Goal: Information Seeking & Learning: Learn about a topic

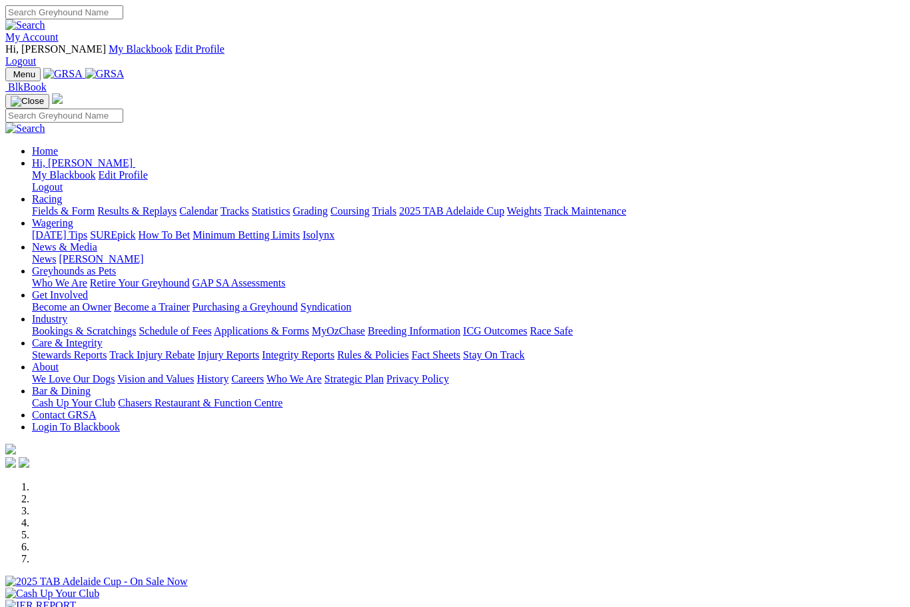
scroll to position [484, 1]
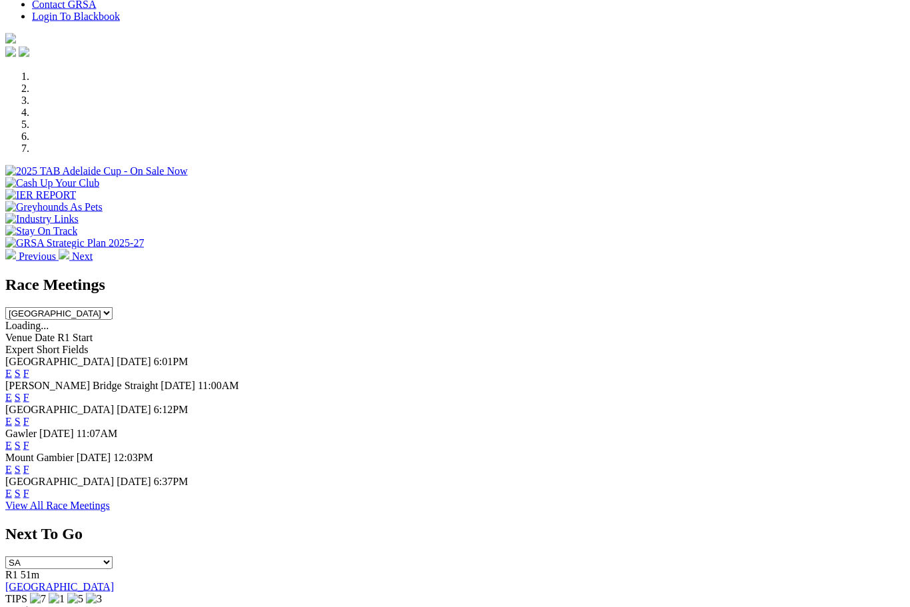
scroll to position [411, 0]
click at [29, 487] on link "F" at bounding box center [26, 492] width 6 height 11
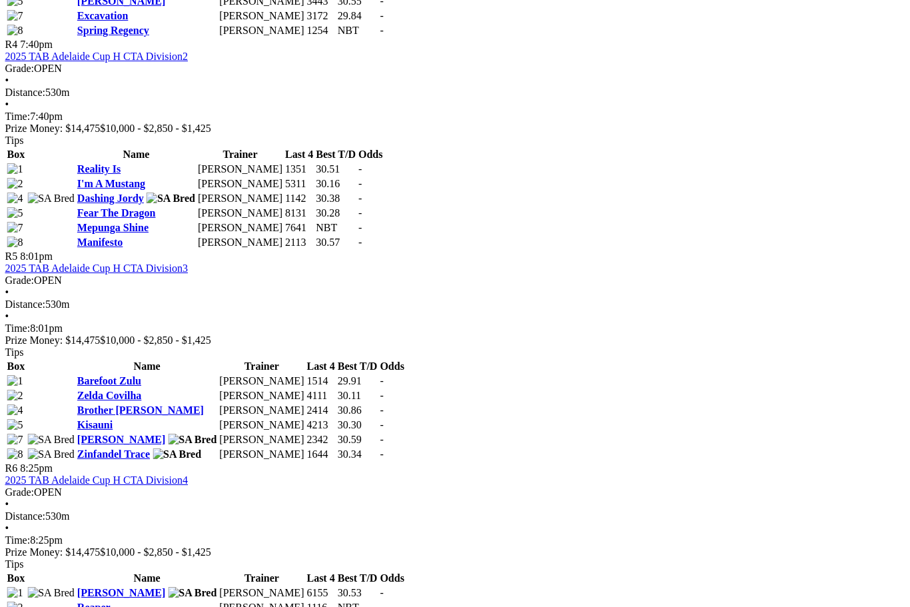
scroll to position [1392, 1]
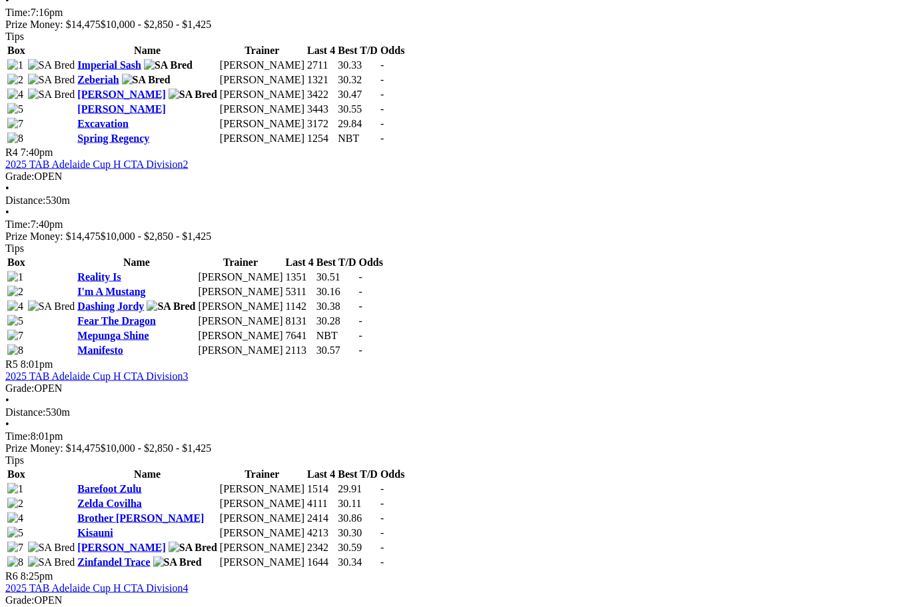
scroll to position [1278, 0]
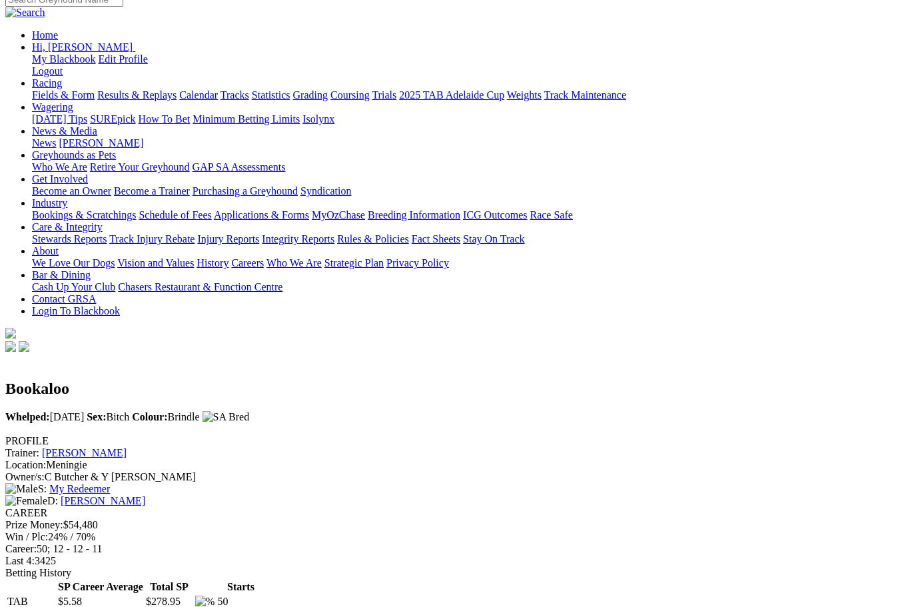
scroll to position [117, 0]
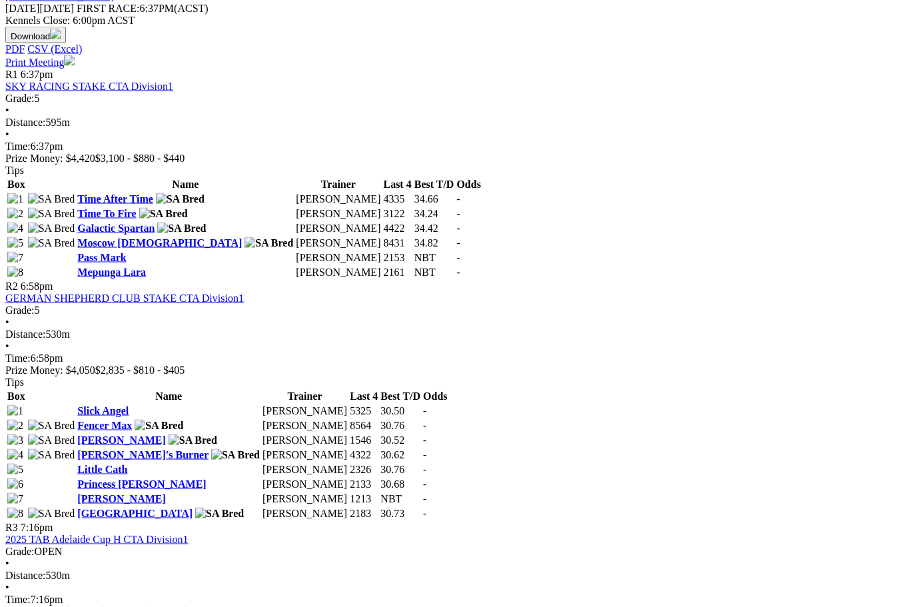
scroll to position [697, 0]
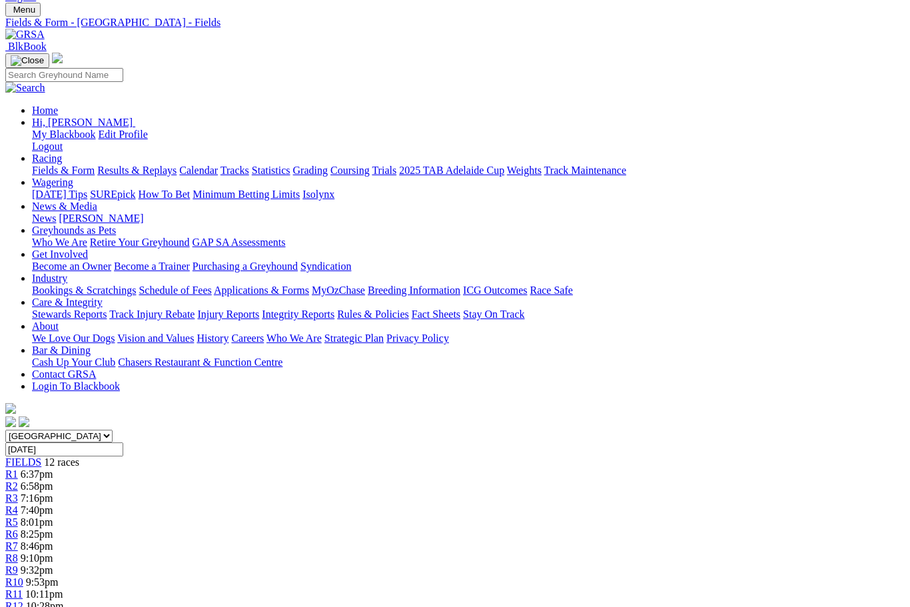
scroll to position [0, 0]
